Goal: Find contact information: Find contact information

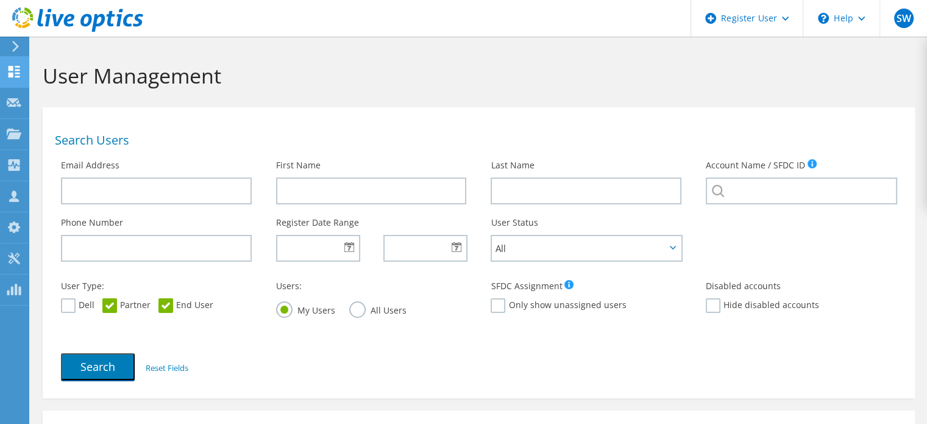
click at [15, 73] on use at bounding box center [15, 72] width 12 height 12
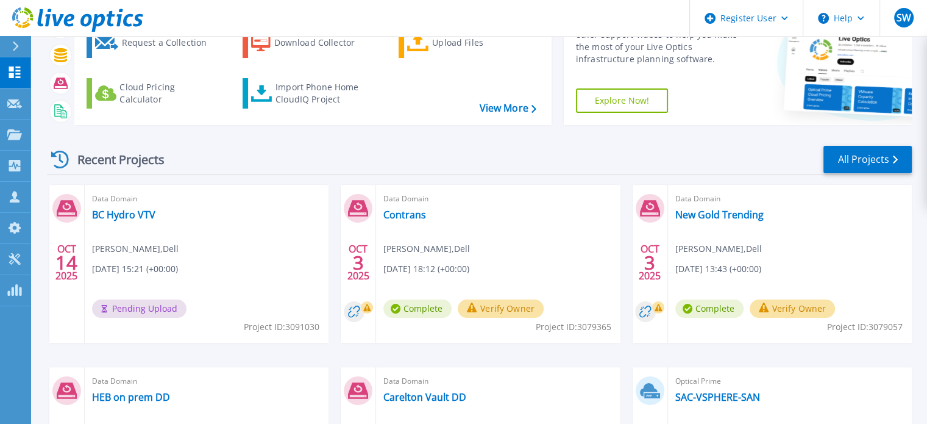
scroll to position [81, 0]
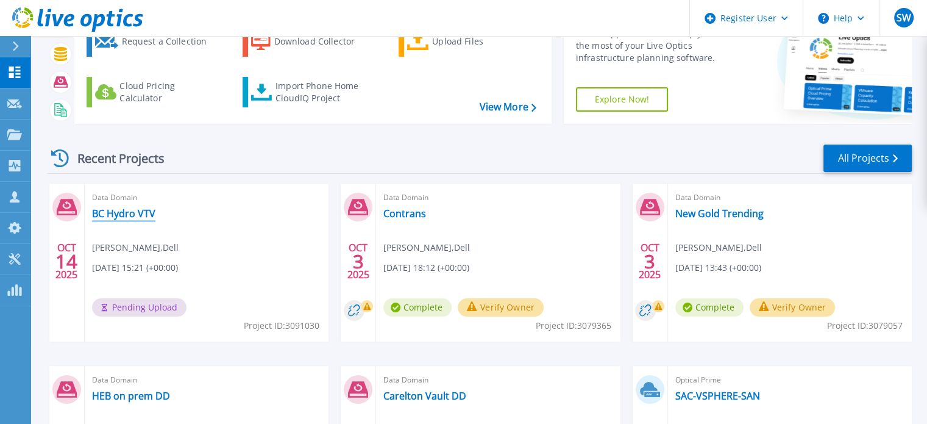
click at [115, 214] on link "BC Hydro VTV" at bounding box center [123, 213] width 63 height 12
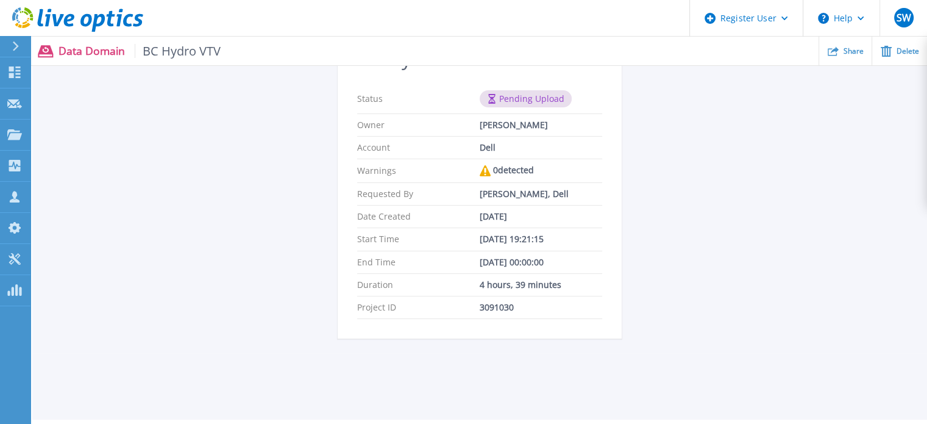
scroll to position [110, 0]
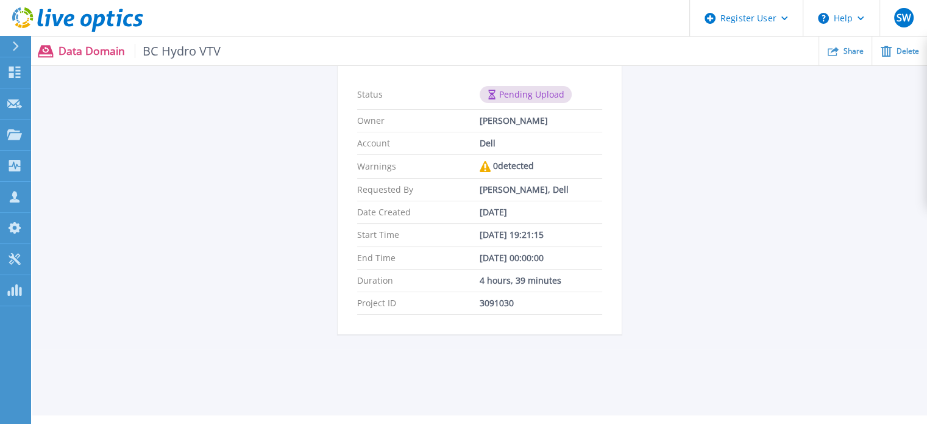
click at [490, 299] on div "3091030" at bounding box center [541, 303] width 123 height 10
copy div "3091030"
click at [853, 29] on button "Help" at bounding box center [841, 18] width 76 height 37
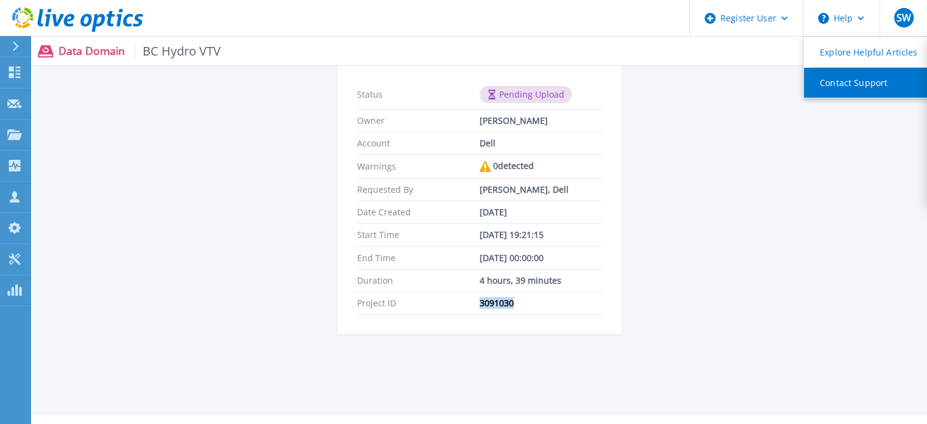
click at [834, 80] on link "Contact Support" at bounding box center [872, 83] width 136 height 30
